Goal: Task Accomplishment & Management: Manage account settings

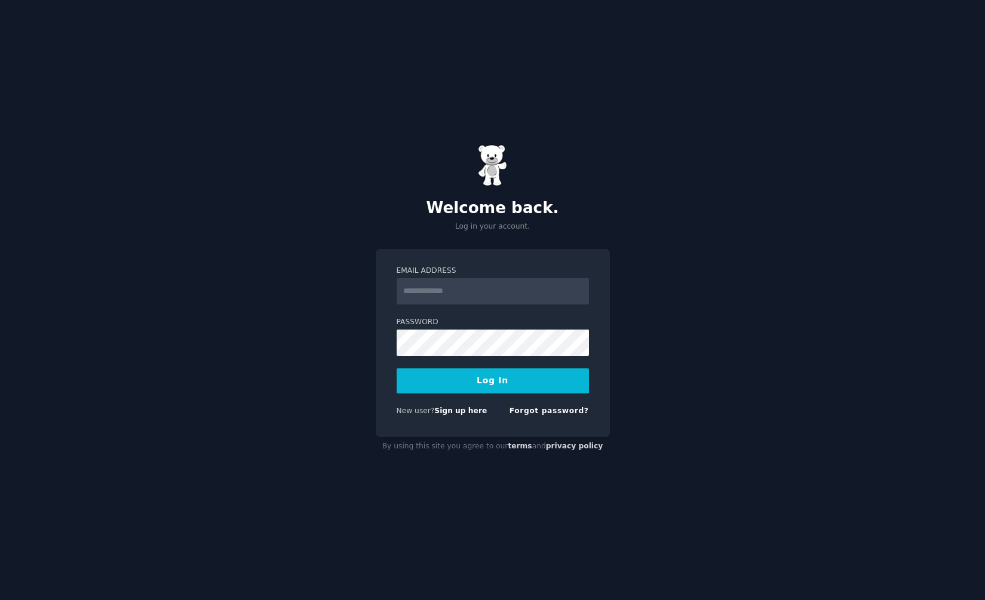
type input "**********"
click at [505, 384] on button "Log In" at bounding box center [493, 381] width 192 height 25
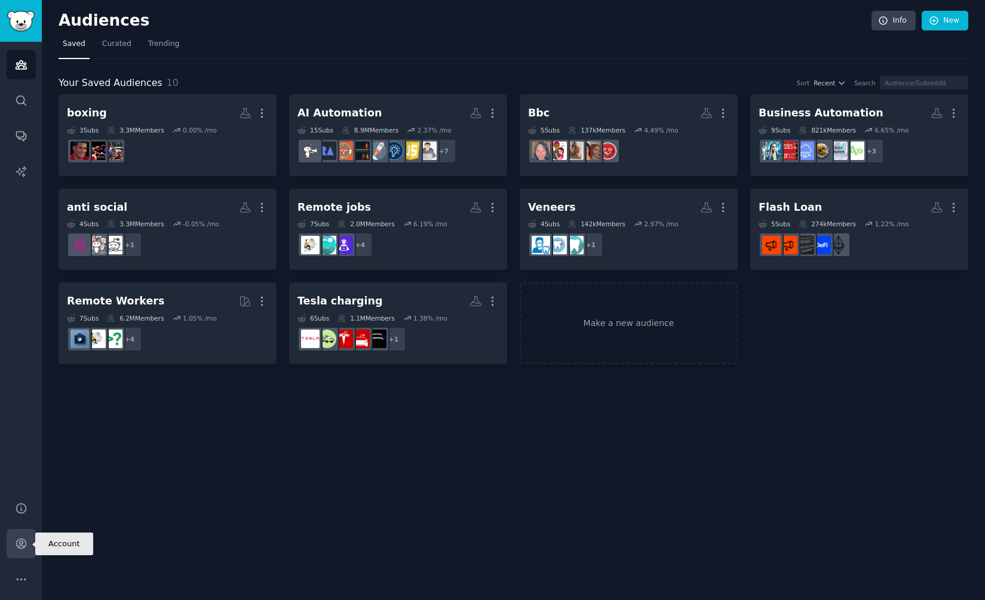
click at [22, 548] on icon "Sidebar" at bounding box center [21, 544] width 10 height 10
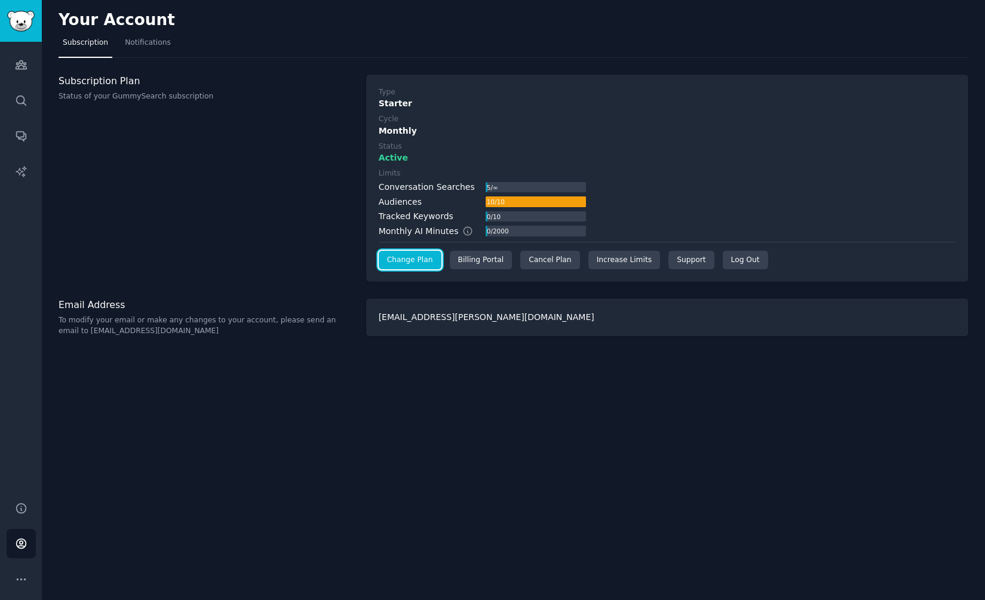
click at [407, 257] on link "Change Plan" at bounding box center [410, 260] width 63 height 19
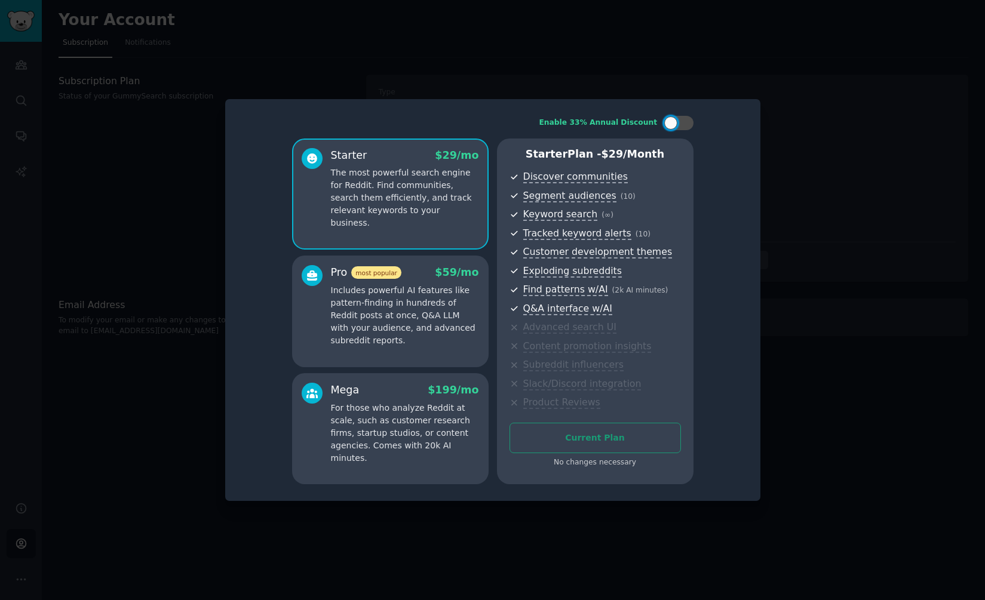
click at [427, 326] on p "Includes powerful AI features like pattern-finding in hundreds of Reddit posts …" at bounding box center [405, 315] width 148 height 63
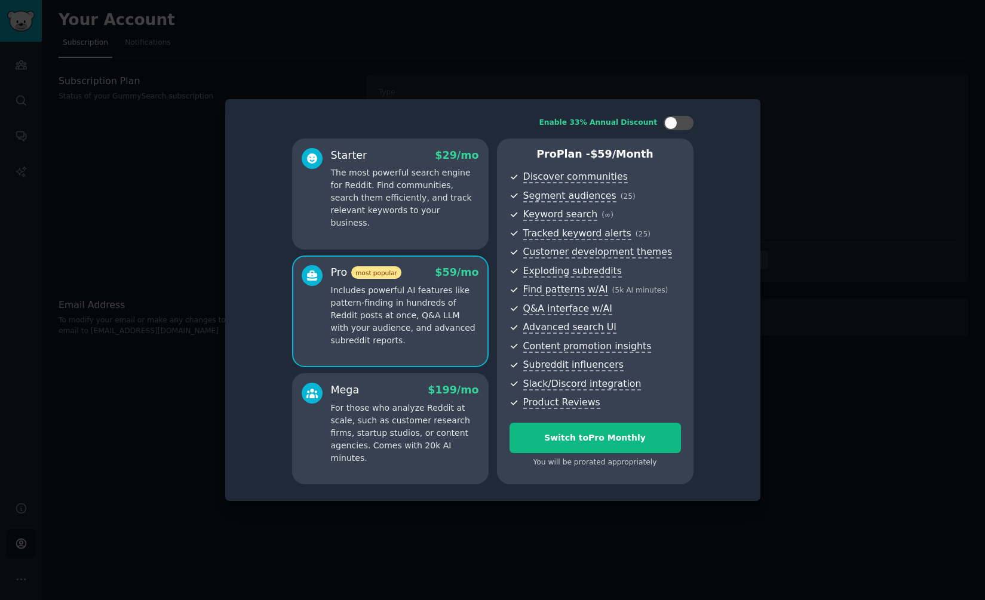
click at [413, 404] on p "For those who analyze Reddit at scale, such as customer research firms, startup…" at bounding box center [405, 433] width 148 height 63
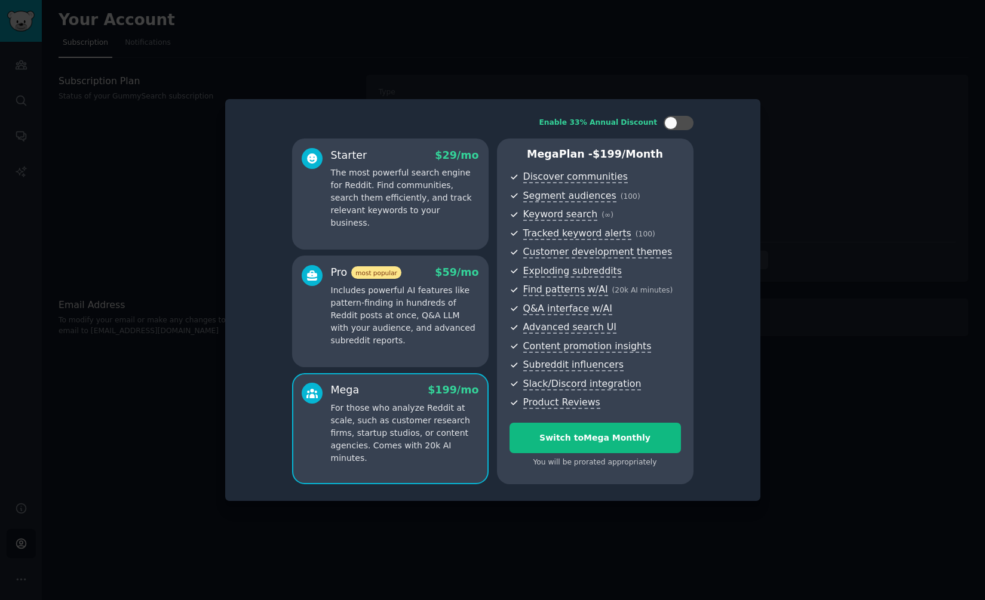
click at [438, 217] on p "The most powerful search engine for Reddit. Find communities, search them effic…" at bounding box center [405, 198] width 148 height 63
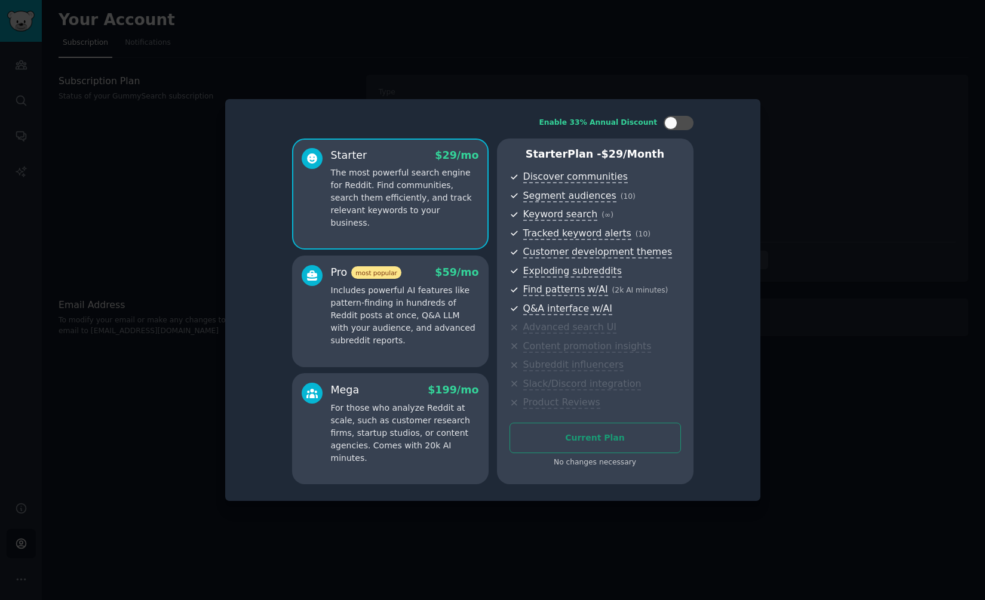
click at [688, 63] on div at bounding box center [492, 300] width 985 height 600
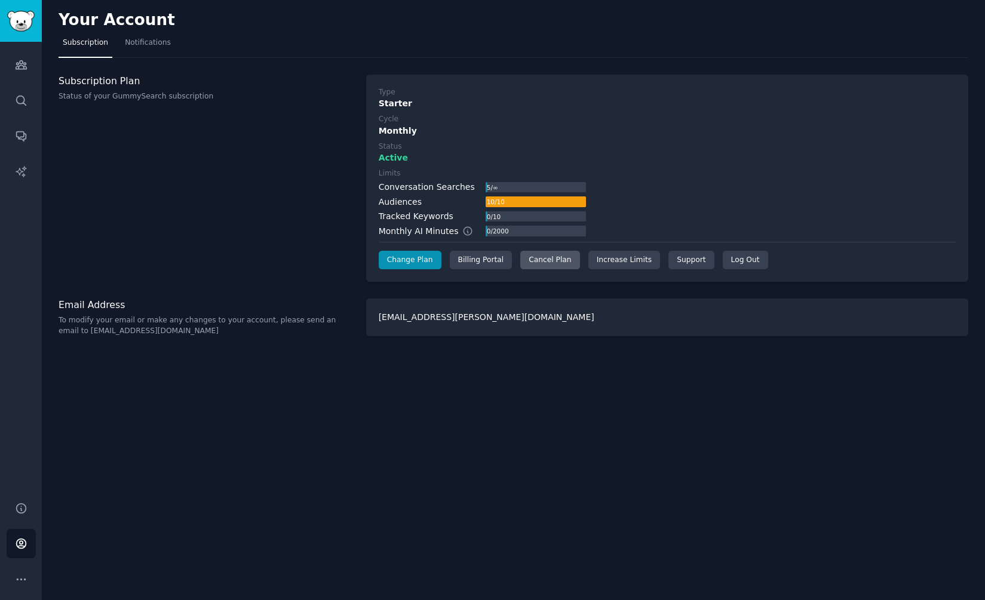
click at [563, 261] on div "Cancel Plan" at bounding box center [549, 260] width 59 height 19
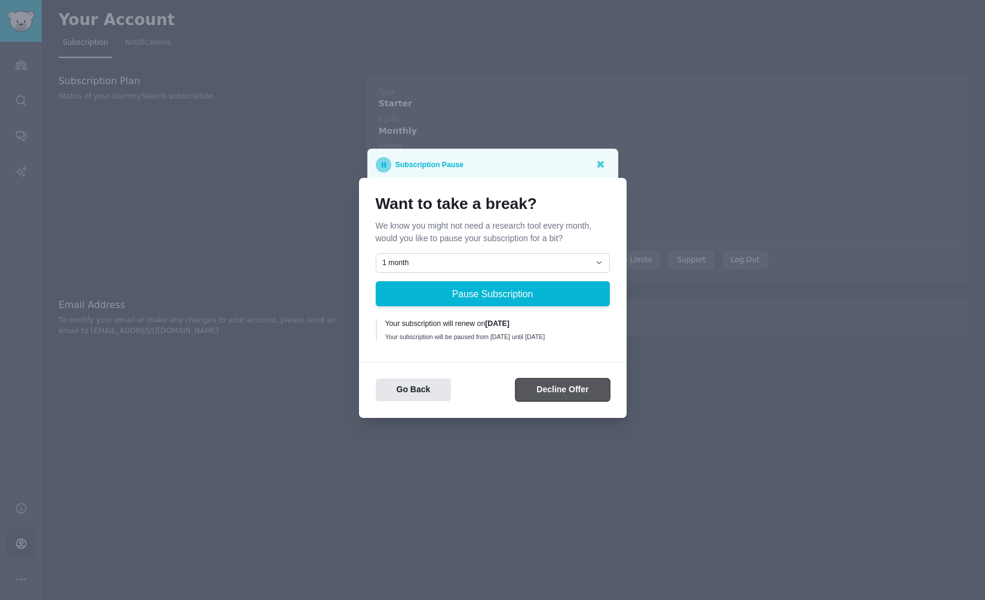
click at [571, 396] on button "Decline Offer" at bounding box center [563, 390] width 94 height 23
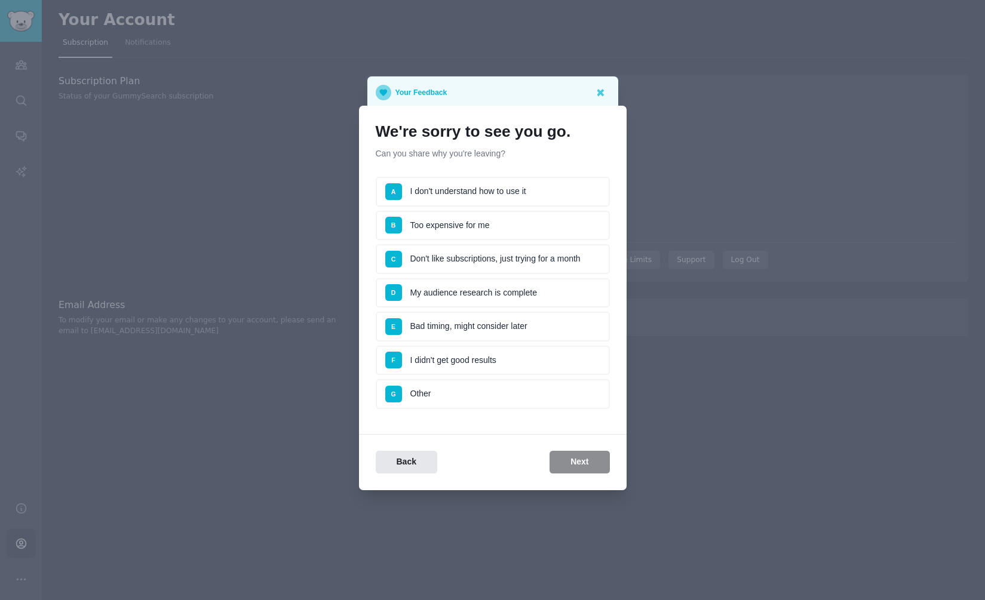
click at [495, 223] on li "B Too expensive for me" at bounding box center [493, 226] width 234 height 30
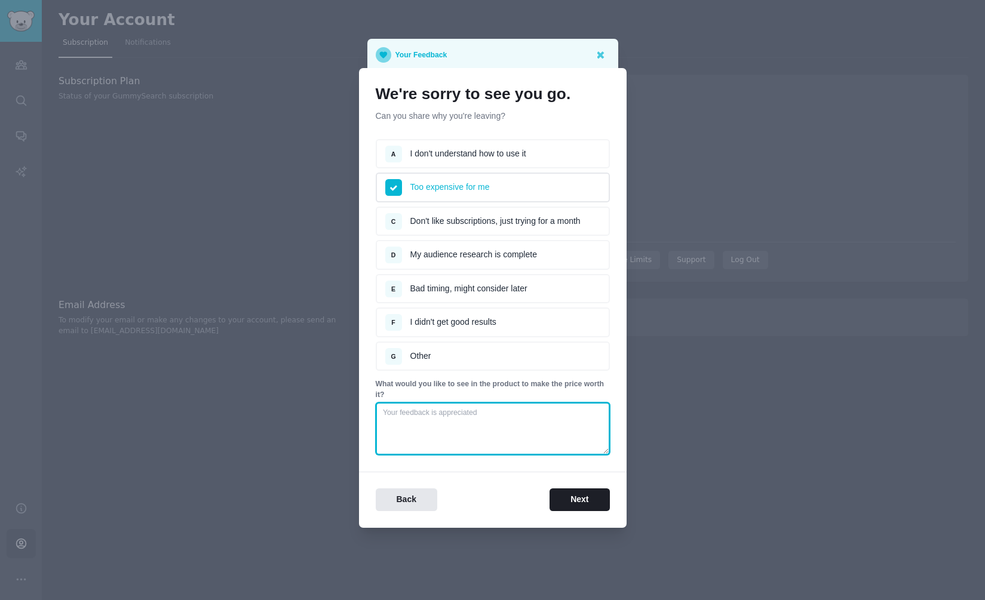
click at [563, 428] on textarea at bounding box center [493, 429] width 234 height 53
type textarea "figure out how it makes me money"
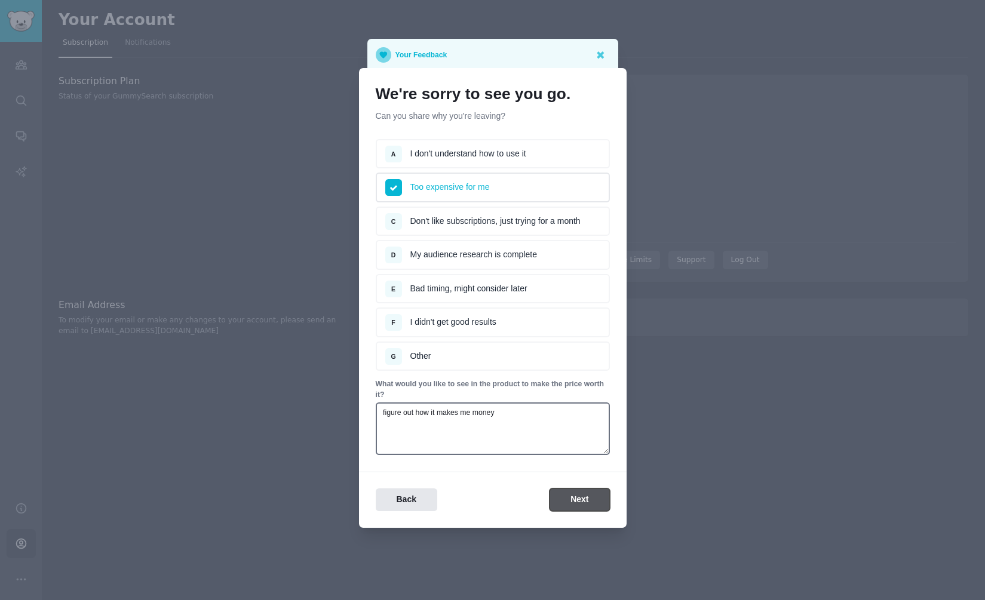
click at [582, 501] on button "Next" at bounding box center [580, 500] width 60 height 23
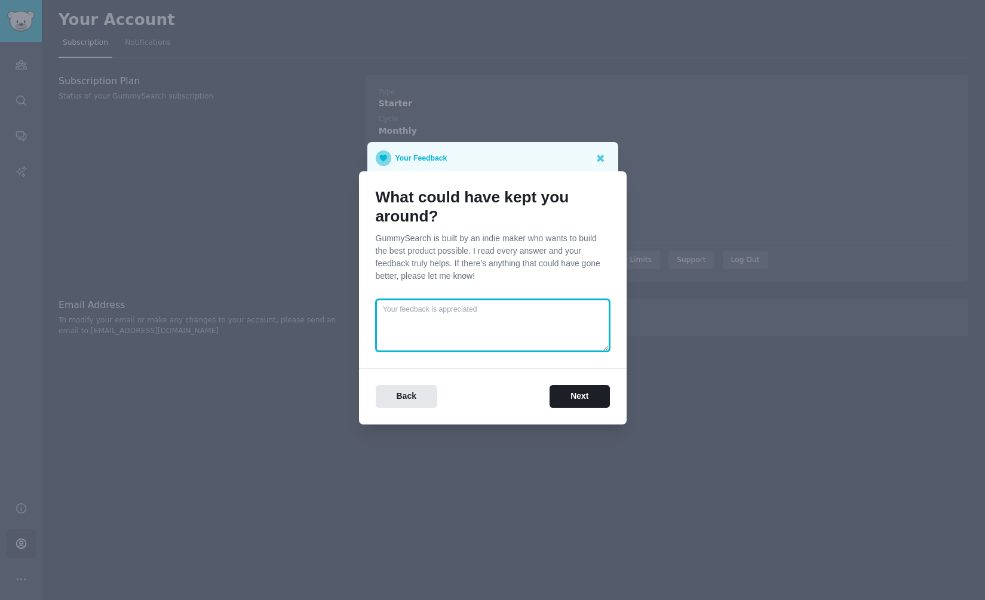
click at [548, 335] on textarea at bounding box center [493, 325] width 234 height 53
type textarea "always working in the background, come back and give me insights. Push to me in…"
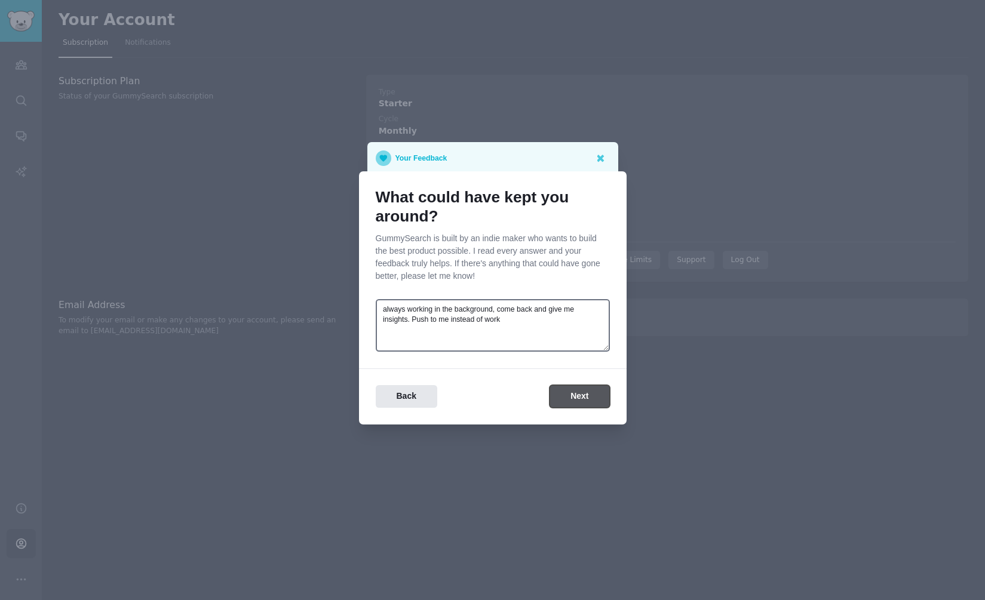
click at [585, 407] on button "Next" at bounding box center [580, 396] width 60 height 23
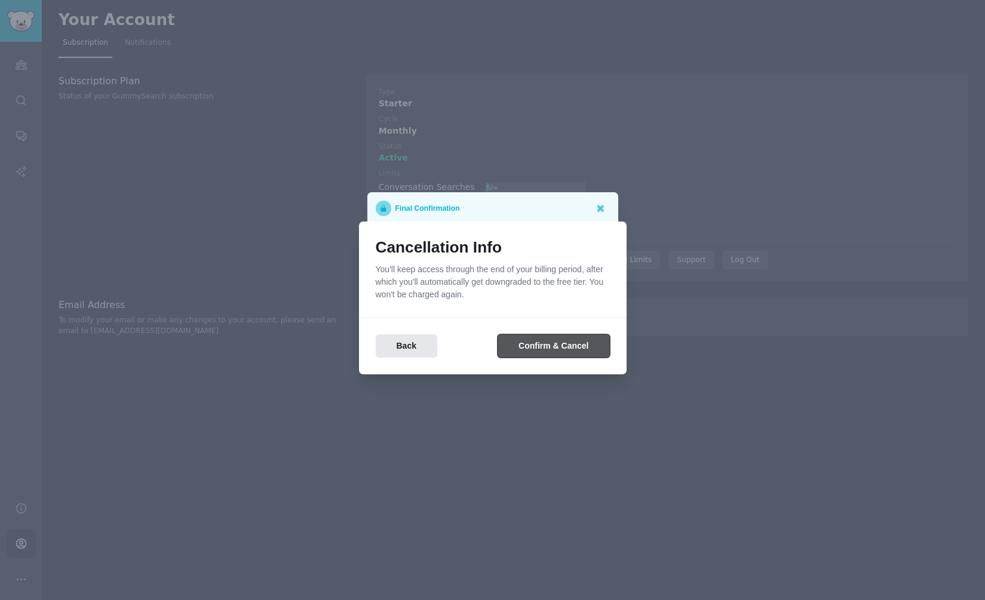
click at [572, 351] on button "Confirm & Cancel" at bounding box center [554, 346] width 112 height 23
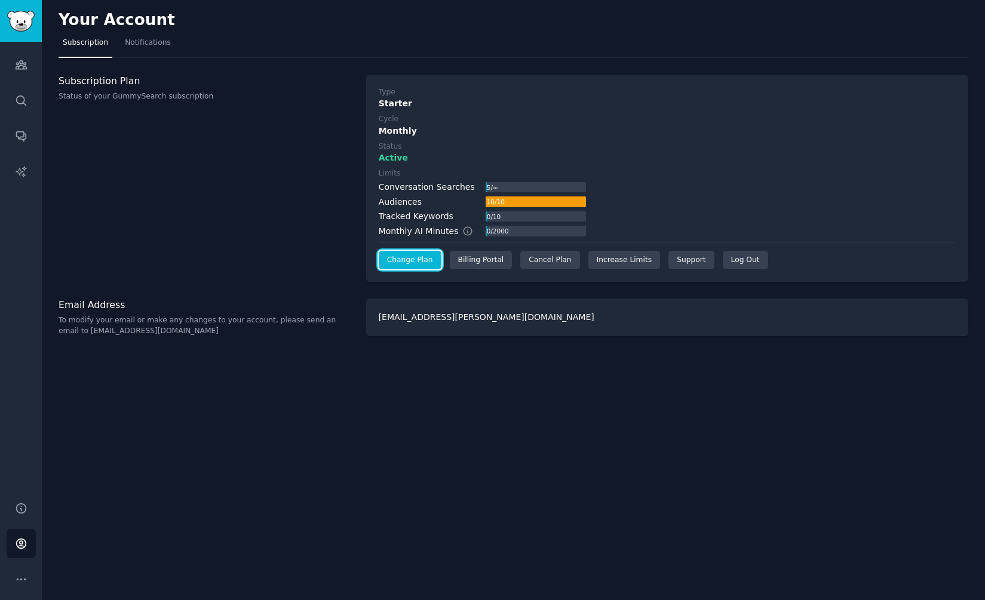
click at [426, 263] on link "Change Plan" at bounding box center [410, 260] width 63 height 19
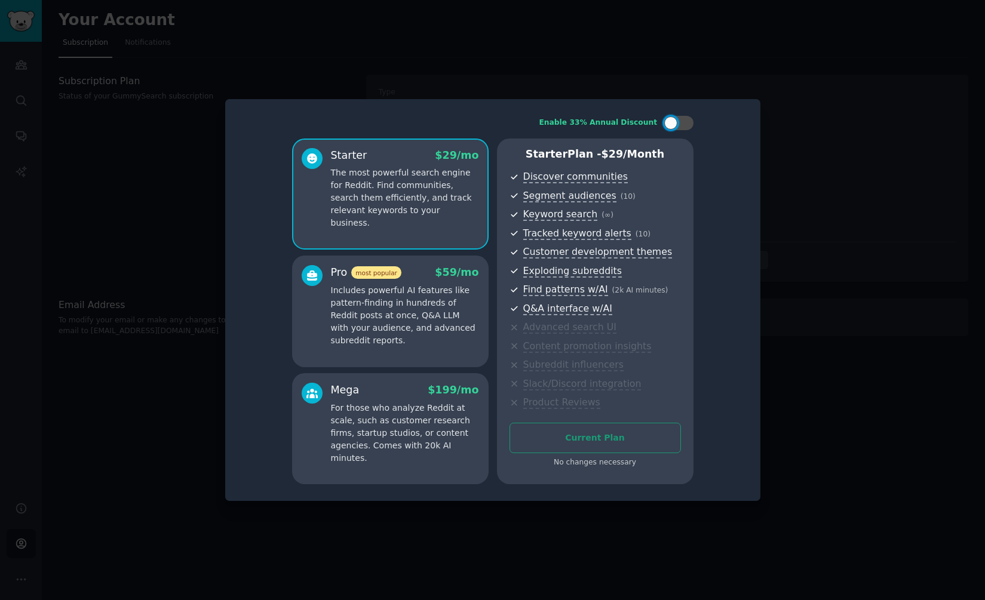
click at [103, 280] on div at bounding box center [492, 300] width 985 height 600
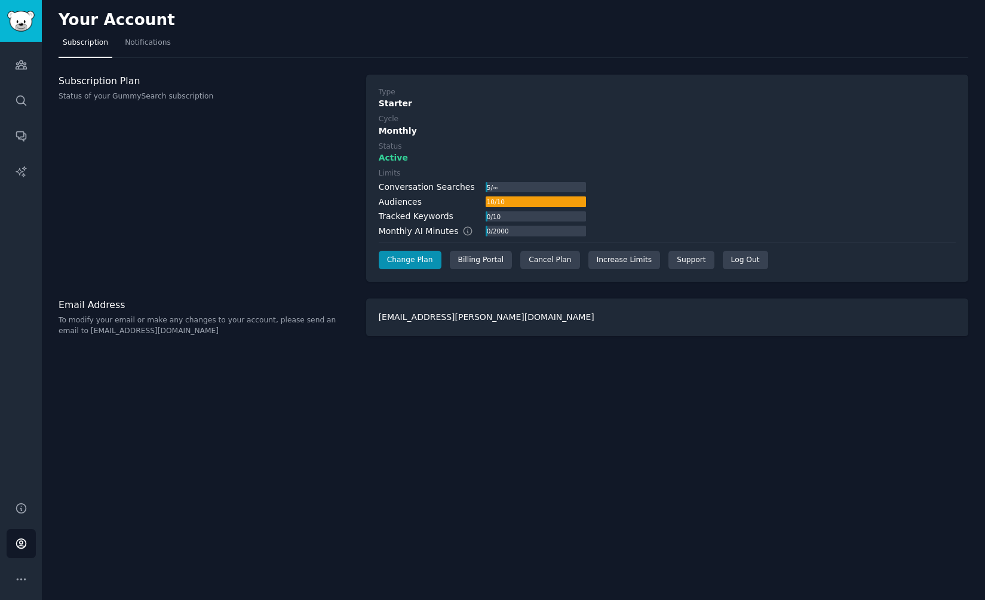
click at [544, 361] on div "Your Account Subscription Notifications Subscription Plan Status of your GummyS…" at bounding box center [513, 300] width 943 height 600
click at [539, 262] on div "Cancel Plan" at bounding box center [549, 260] width 59 height 19
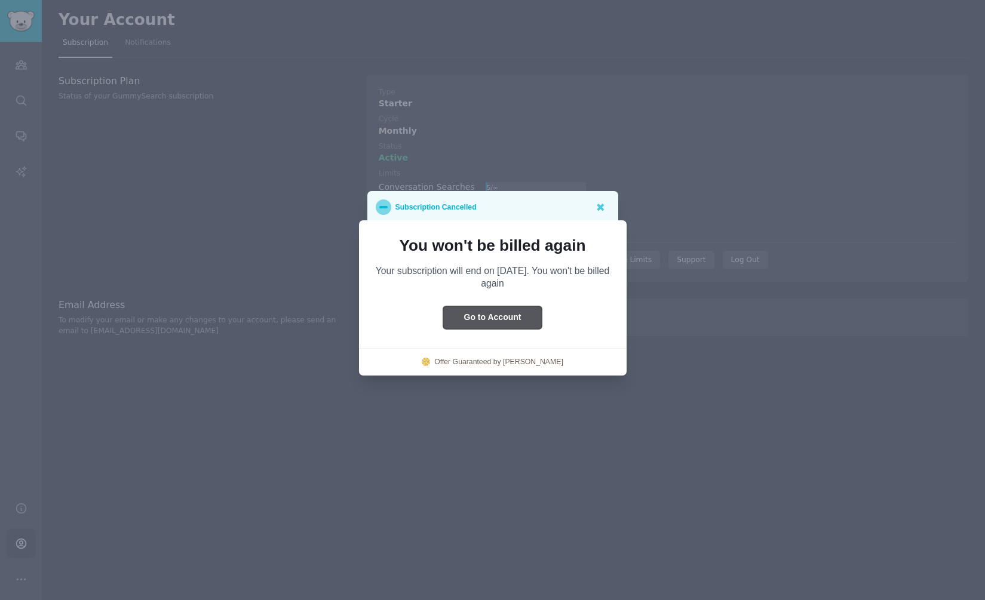
click at [532, 317] on button "Go to Account" at bounding box center [492, 317] width 99 height 23
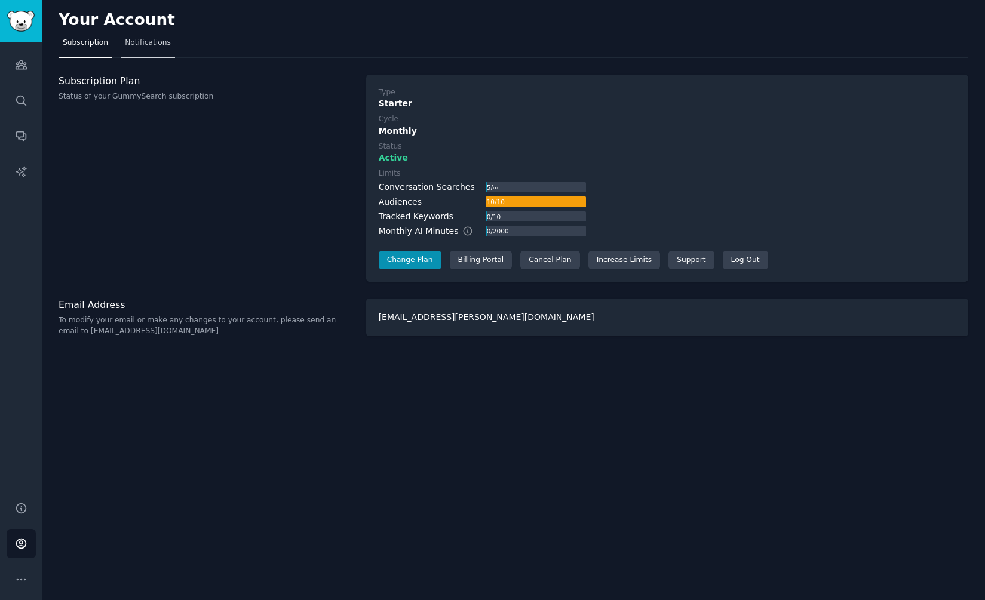
click at [148, 48] on link "Notifications" at bounding box center [148, 45] width 54 height 24
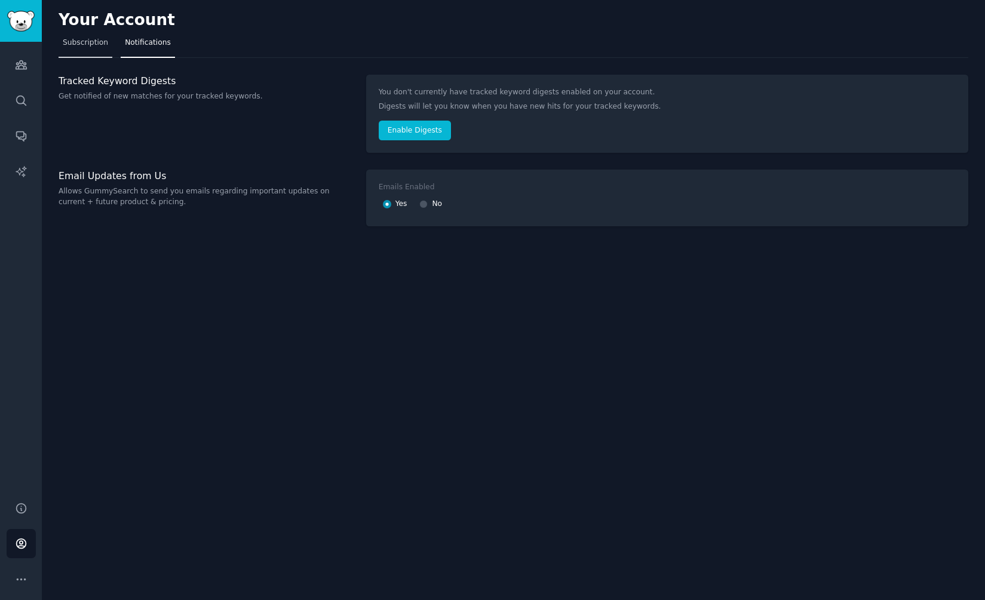
click at [95, 47] on span "Subscription" at bounding box center [85, 43] width 45 height 11
